Goal: Information Seeking & Learning: Find specific fact

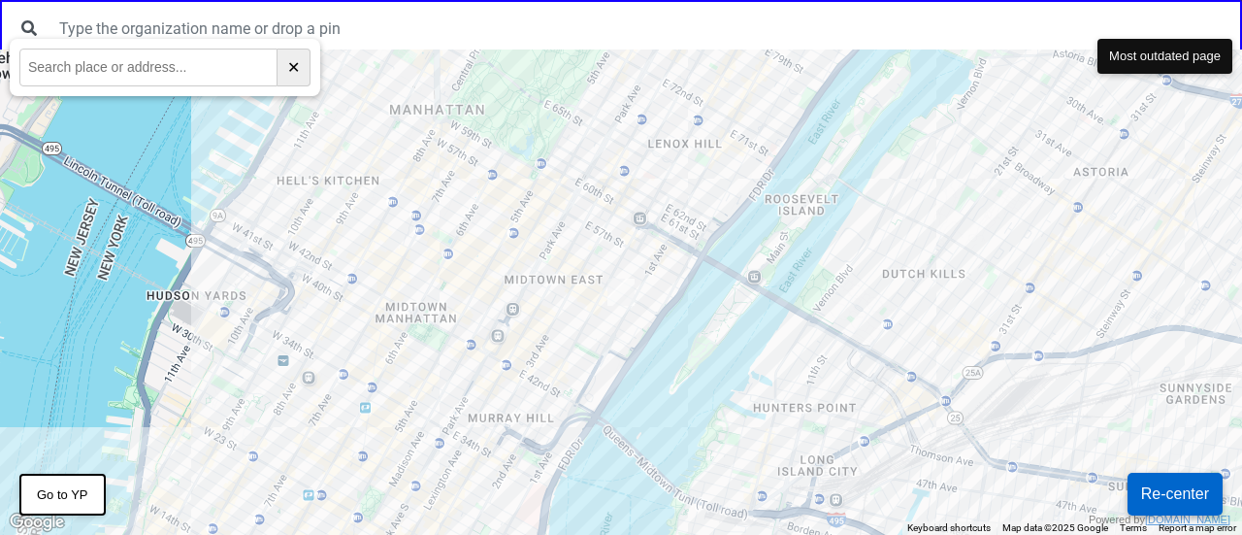
click at [106, 6] on div at bounding box center [621, 28] width 1242 height 56
click at [246, 149] on div at bounding box center [621, 291] width 1242 height 485
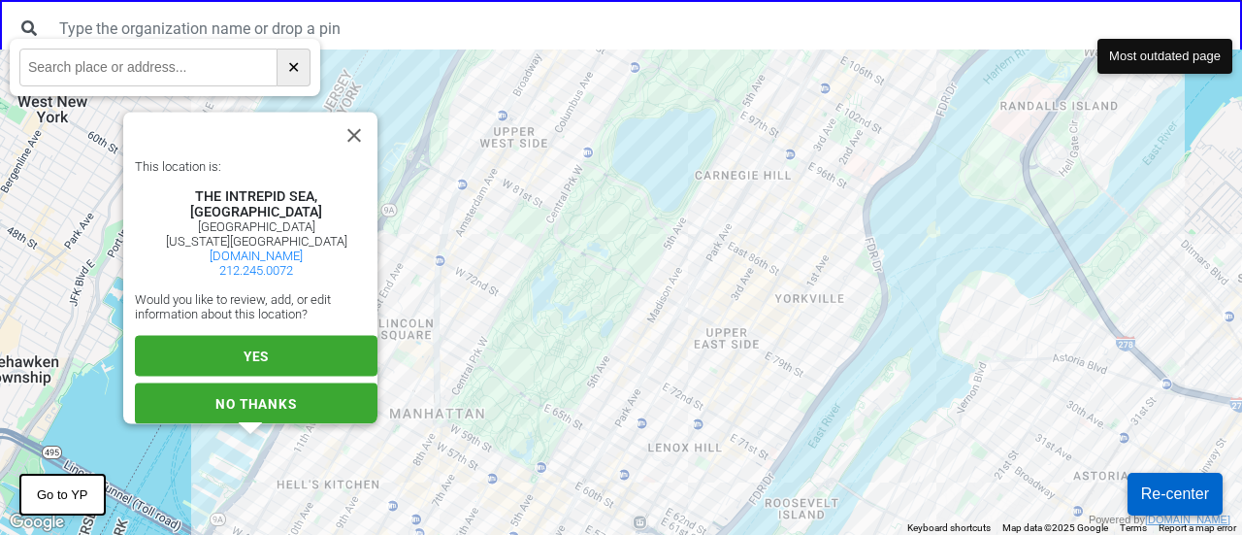
click at [231, 352] on button "YES" at bounding box center [256, 356] width 243 height 41
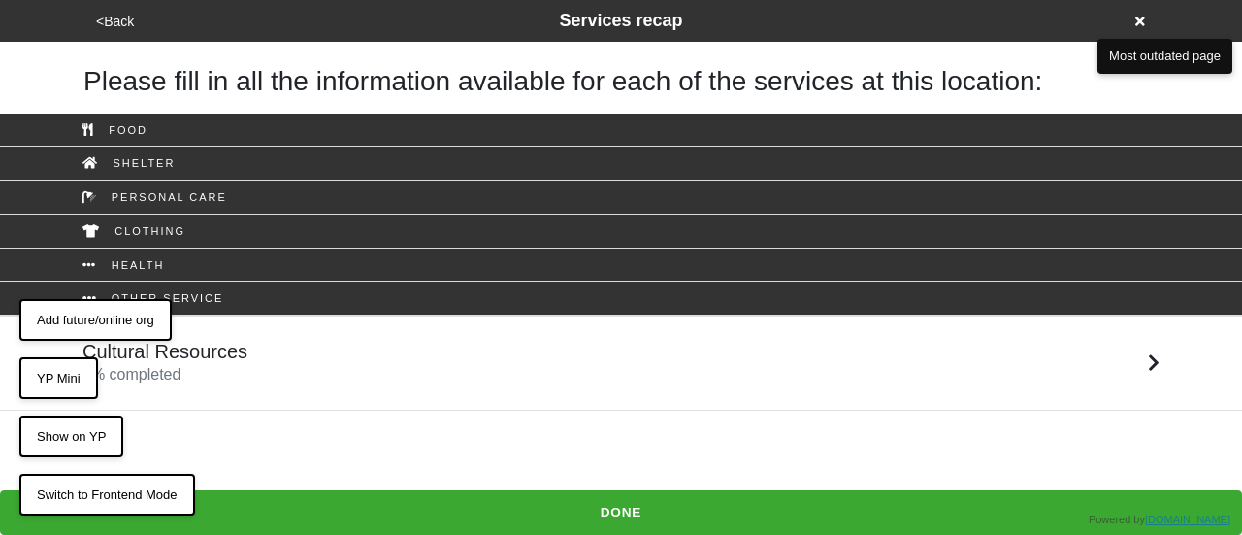
click at [118, 21] on button "<Back" at bounding box center [114, 22] width 49 height 22
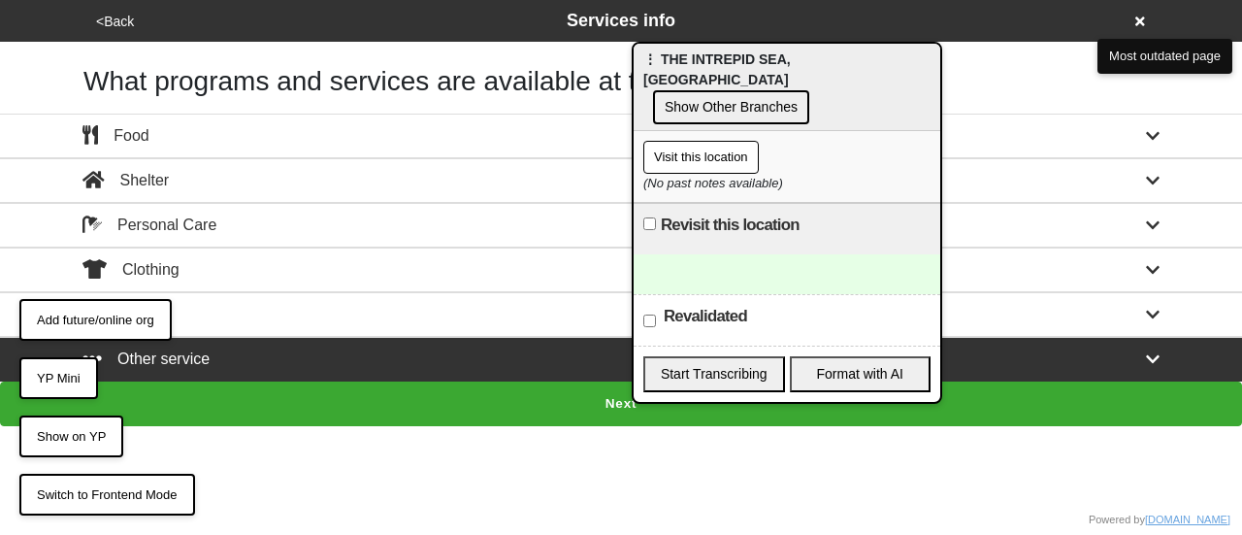
click at [118, 26] on button "<Back" at bounding box center [114, 22] width 49 height 22
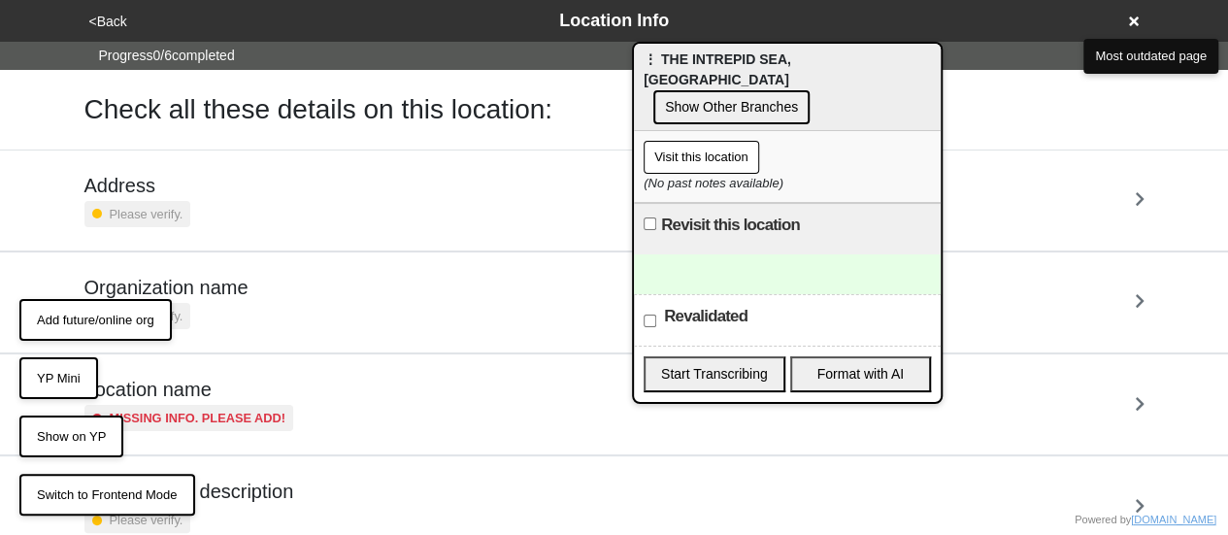
click at [694, 141] on button "Visit this location" at bounding box center [700, 157] width 115 height 33
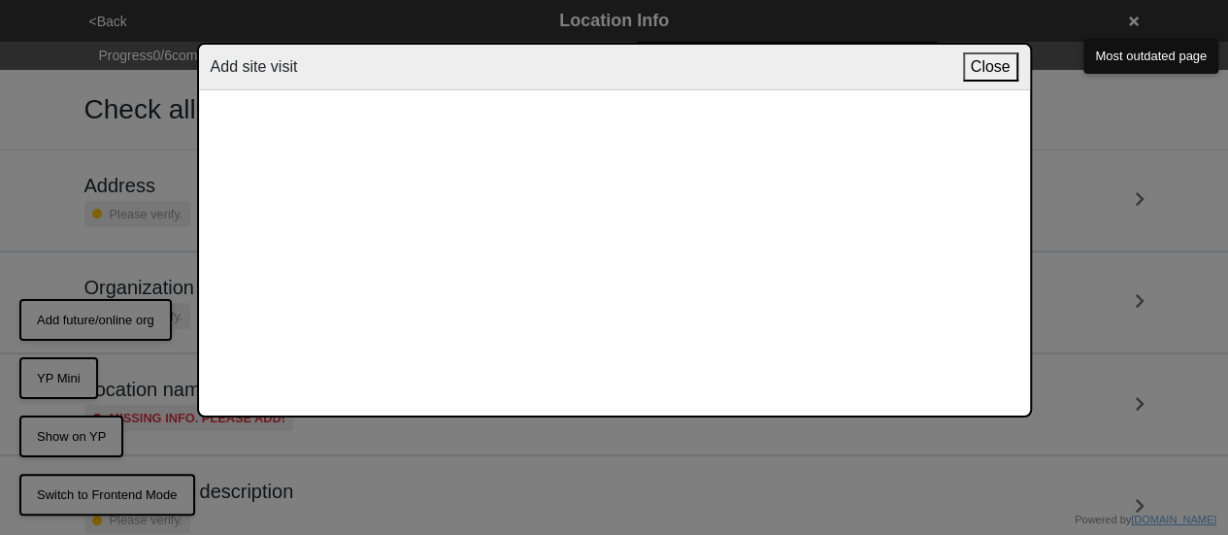
click at [982, 65] on button "Close" at bounding box center [990, 66] width 55 height 29
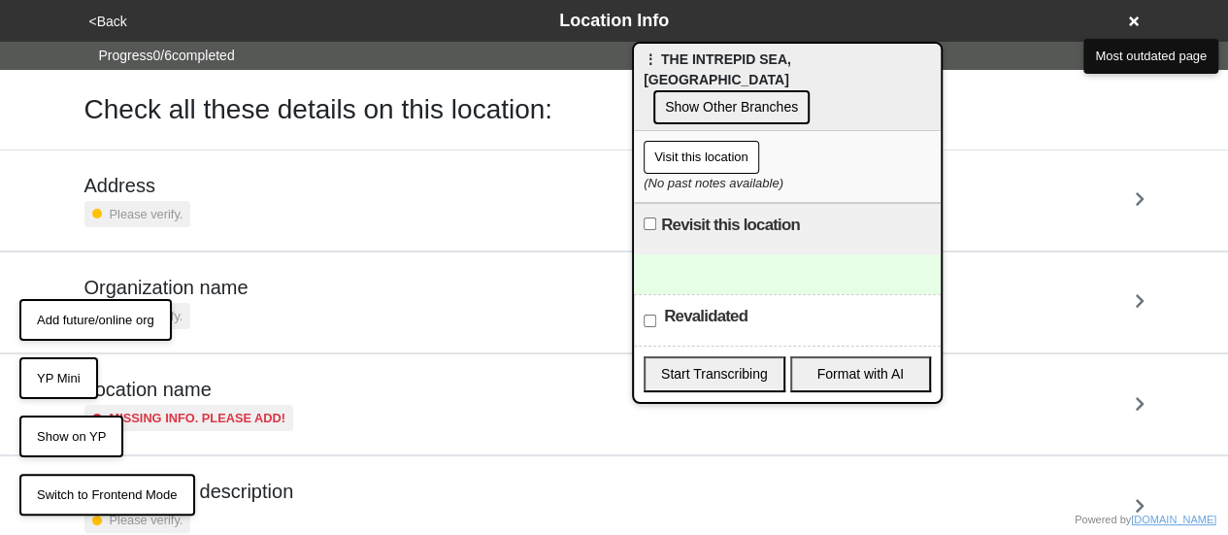
click at [174, 201] on div "Please verify." at bounding box center [137, 214] width 107 height 26
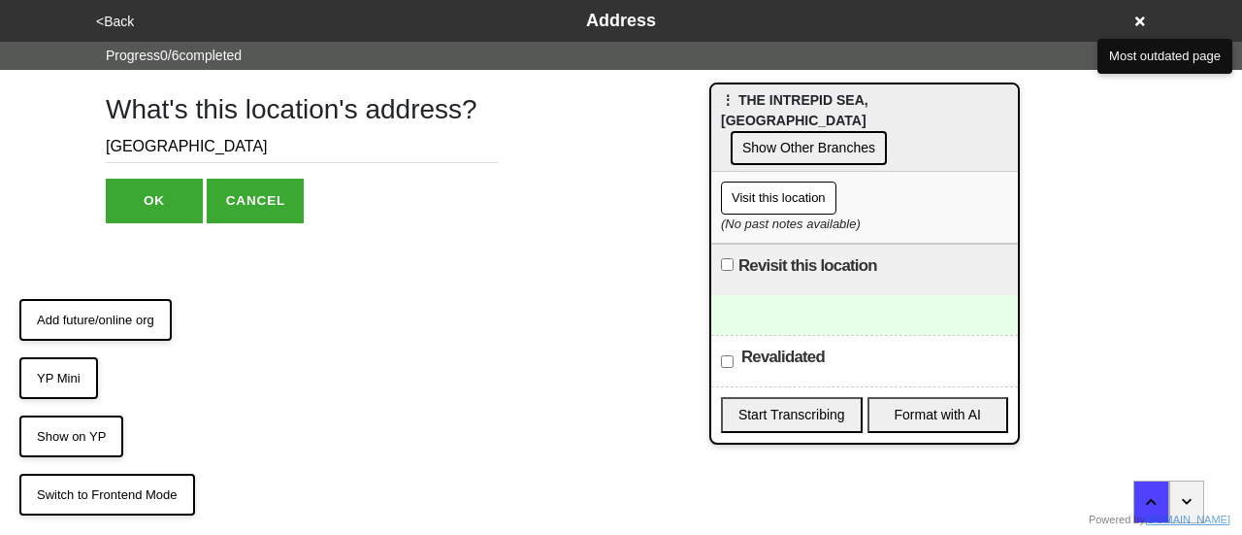
drag, startPoint x: 844, startPoint y: 65, endPoint x: 922, endPoint y: 106, distance: 87.7
click at [922, 106] on div "⋮ THE INTREPID SEA, AIR & SPACE MUSEUM Show Other Branches" at bounding box center [864, 127] width 307 height 87
click at [778, 181] on button "Visit this location" at bounding box center [778, 197] width 115 height 33
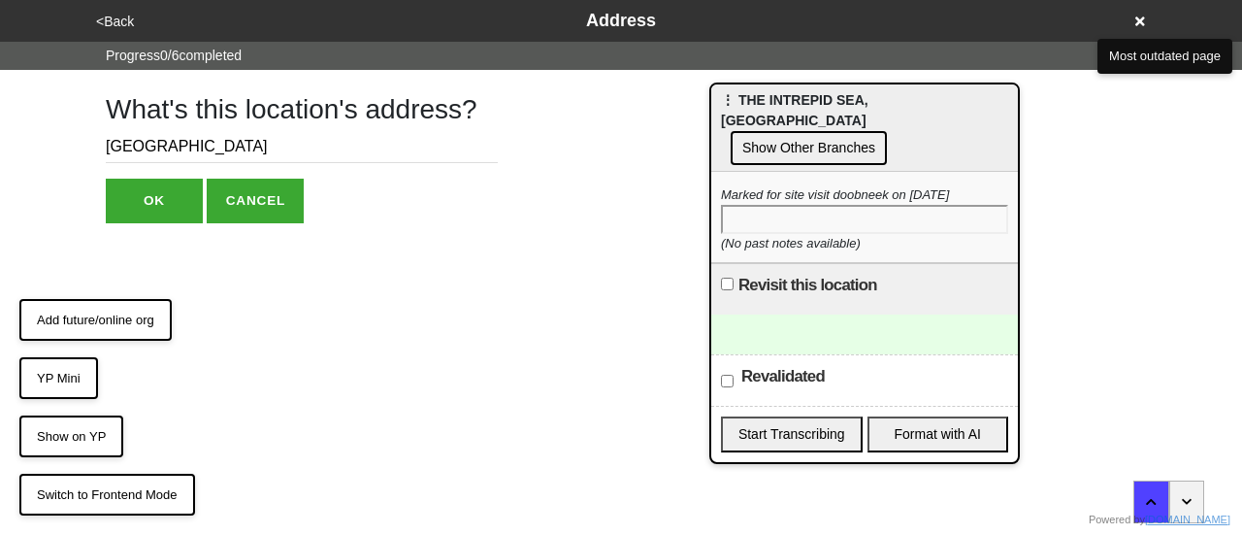
click at [1097, 170] on div "What's this location's address? 46th Street and 12th Avenue OK CANCEL" at bounding box center [620, 146] width 1077 height 153
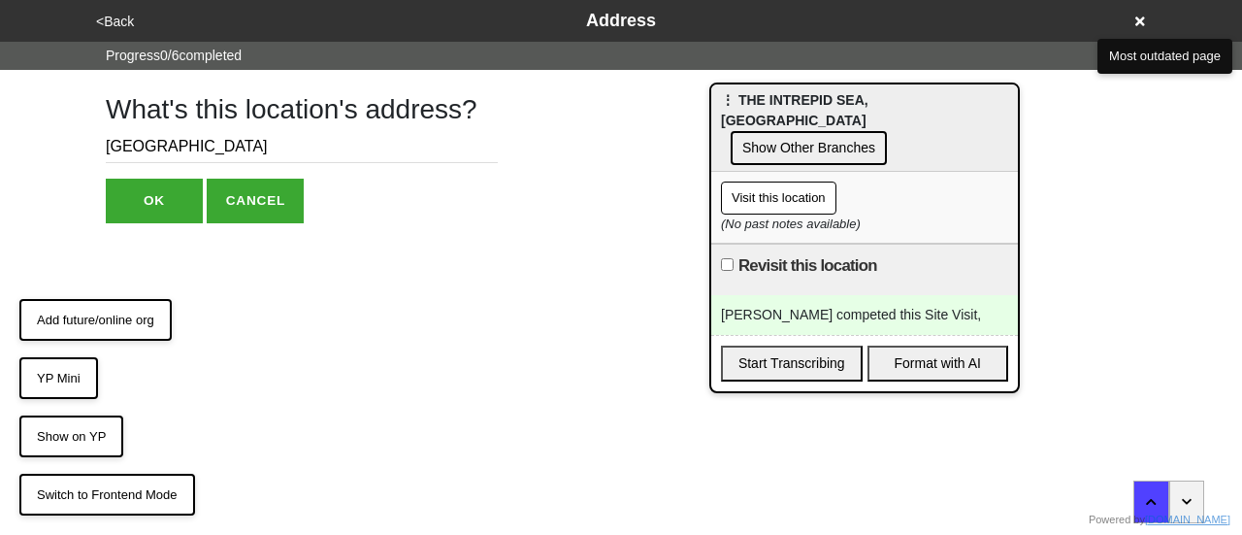
click at [825, 295] on div "[PERSON_NAME] competed this Site Visit," at bounding box center [864, 315] width 307 height 40
click at [824, 295] on div "[PERSON_NAME] competed this Site Visit," at bounding box center [864, 315] width 307 height 40
